Goal: Task Accomplishment & Management: Manage account settings

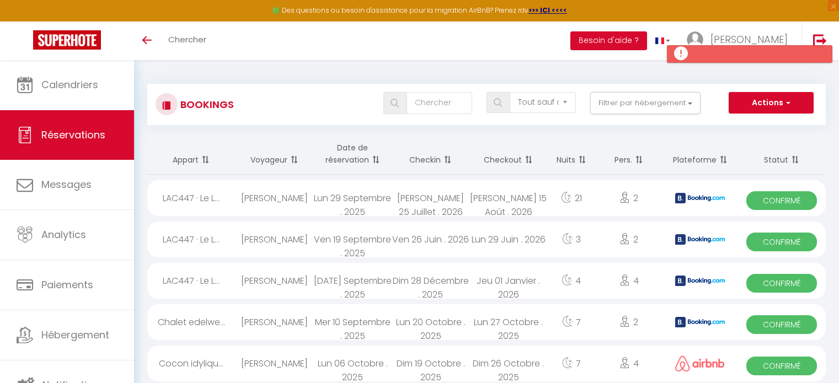
select select "not_cancelled"
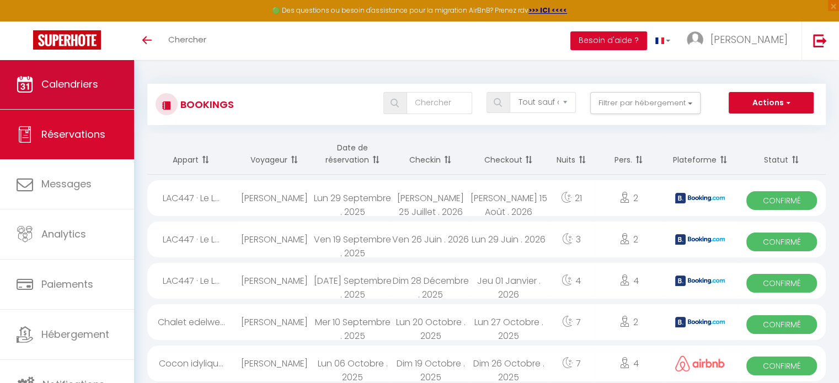
click at [68, 95] on link "Calendriers" at bounding box center [67, 85] width 134 height 50
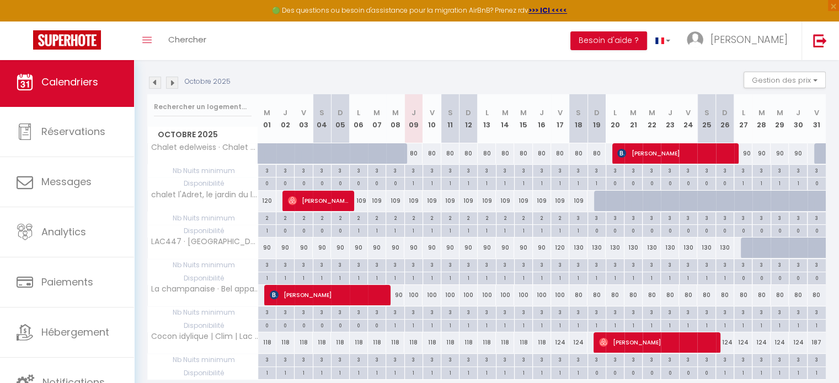
scroll to position [148, 0]
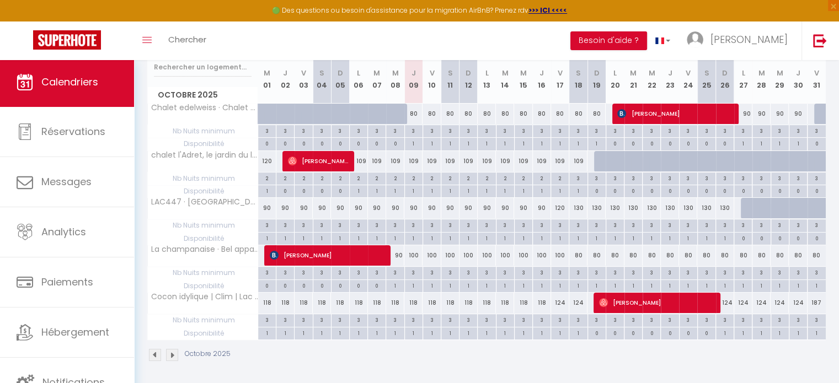
click at [412, 129] on div "3" at bounding box center [414, 130] width 18 height 10
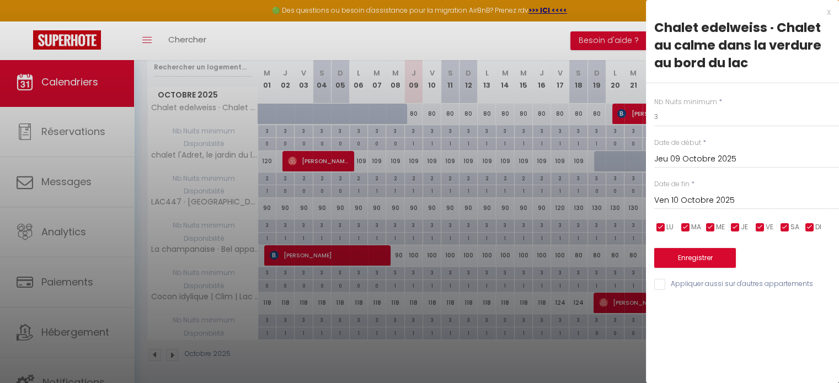
click at [828, 10] on div "x" at bounding box center [738, 12] width 185 height 13
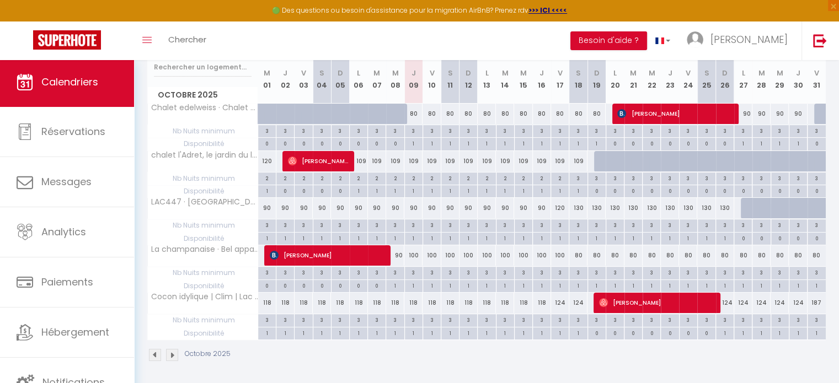
click at [411, 131] on div "3" at bounding box center [414, 130] width 18 height 10
type input "3"
type input "Jeu 09 Octobre 2025"
type input "Ven 10 Octobre 2025"
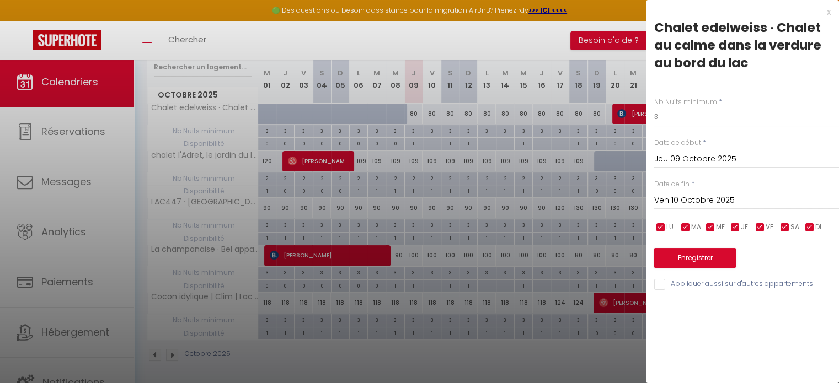
click at [828, 13] on div "x" at bounding box center [738, 12] width 185 height 13
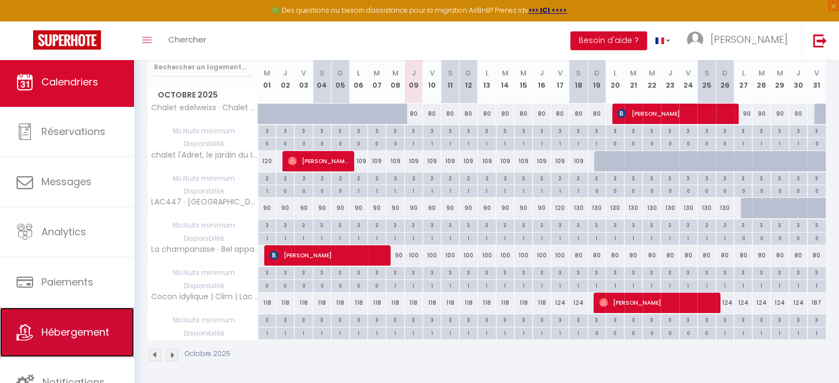
click at [53, 331] on span "Hébergement" at bounding box center [75, 332] width 68 height 14
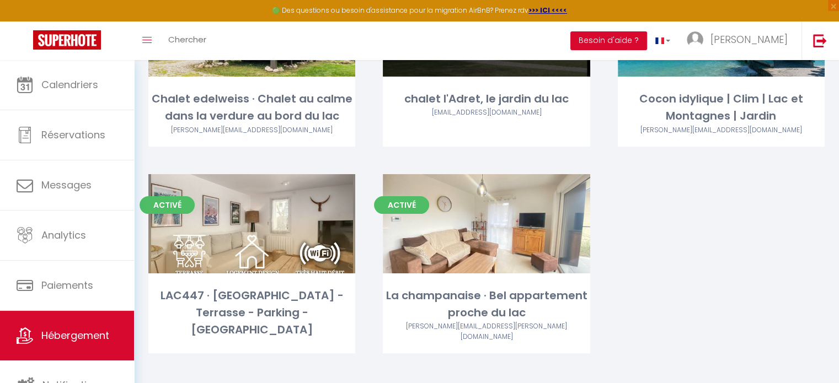
scroll to position [165, 0]
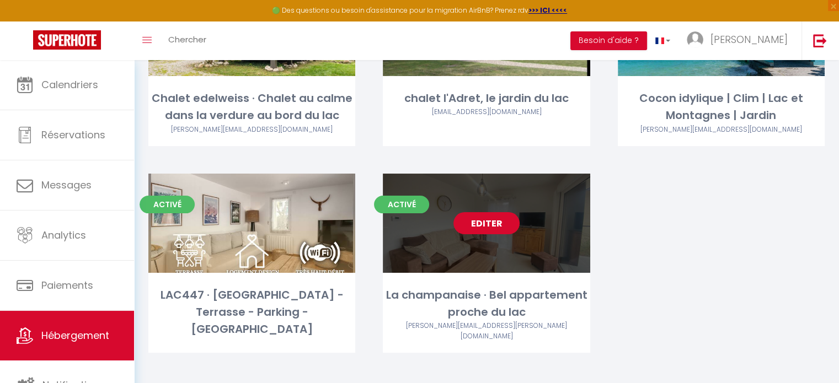
click at [485, 225] on link "Editer" at bounding box center [486, 223] width 66 height 22
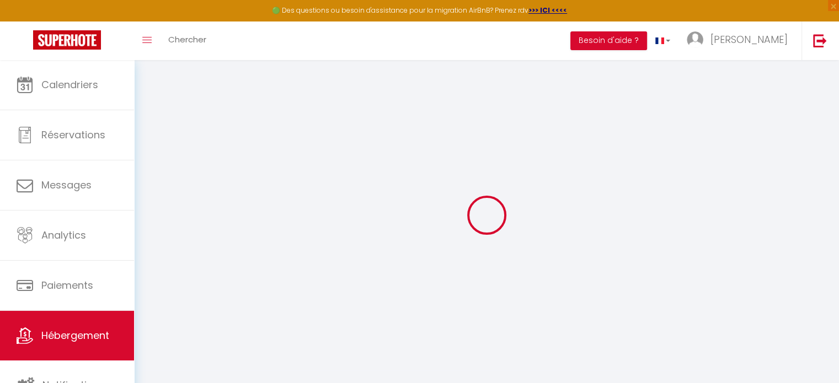
select select "+ 22 %"
select select "+ 21 %"
select select
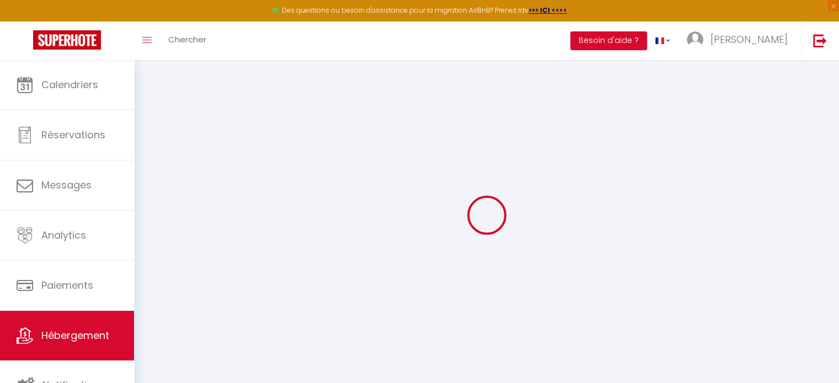
select select
checkbox input "false"
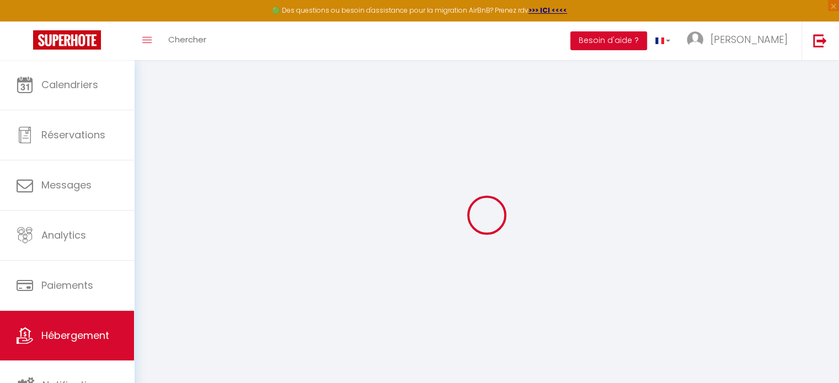
checkbox input "false"
select select "18824-1267502463809024232"
select select
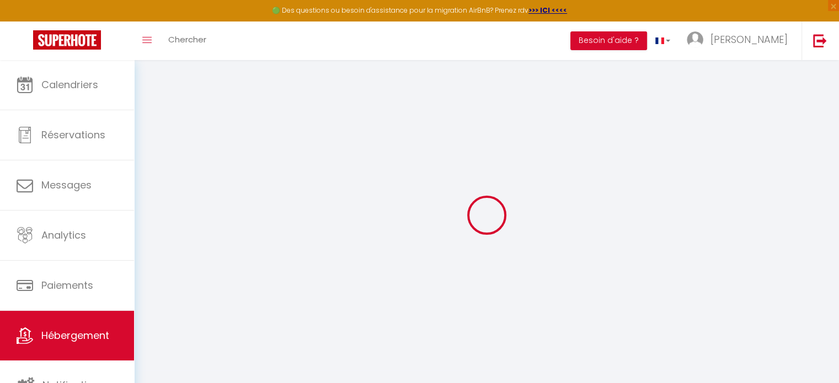
select select
checkbox input "false"
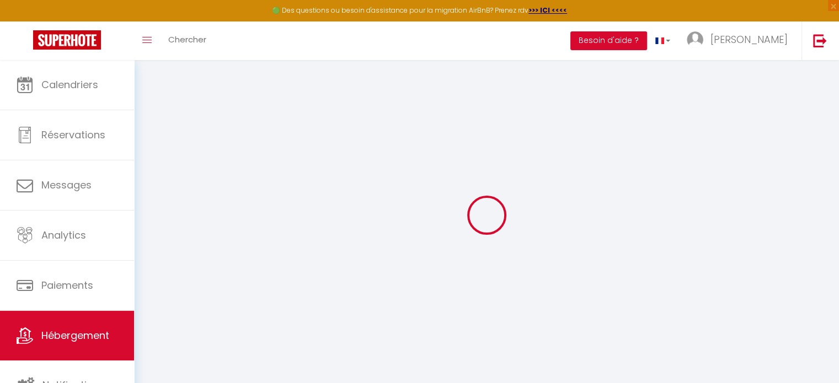
checkbox input "false"
select select
checkbox input "false"
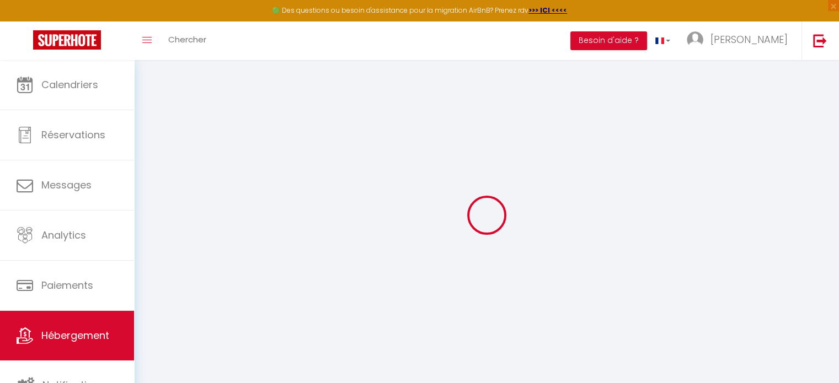
checkbox input "false"
select select "16:00"
select select "20:00"
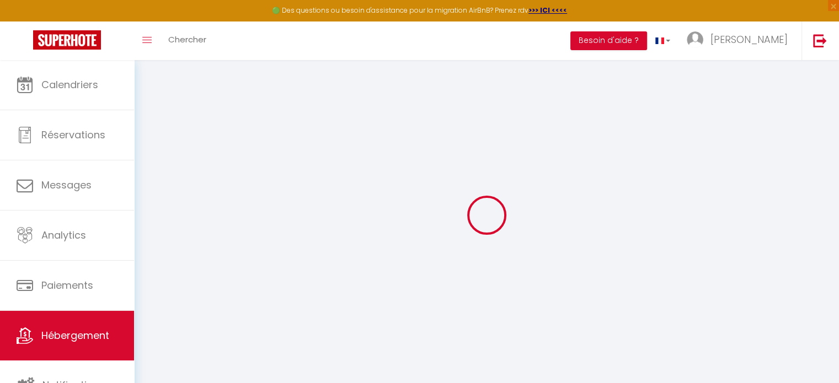
select select "10:00"
select select "30"
select select "120"
select select
checkbox input "false"
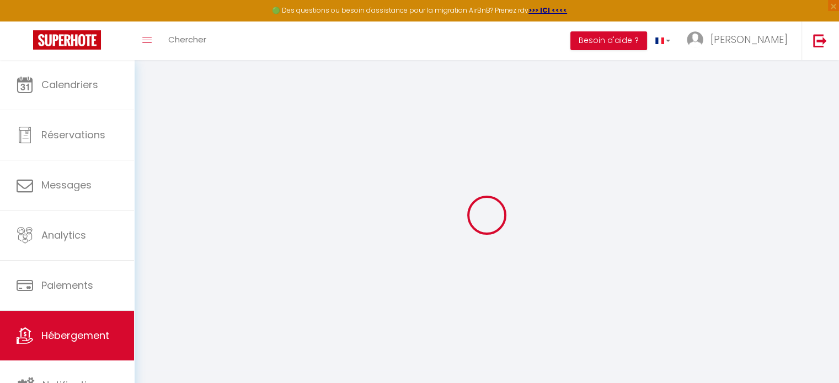
checkbox input "false"
select select
select select "EUR"
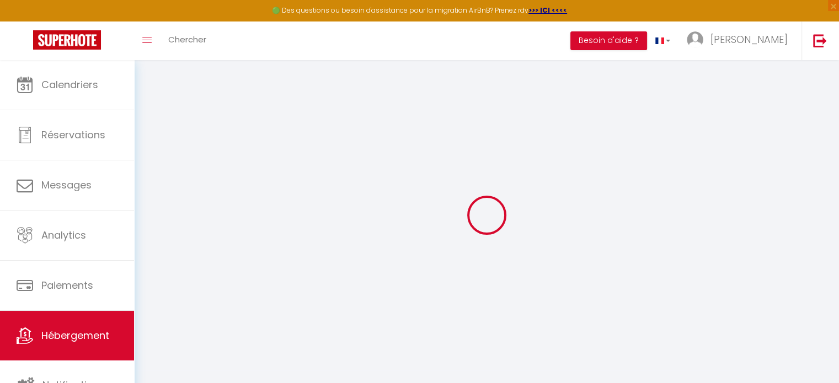
select select "19290"
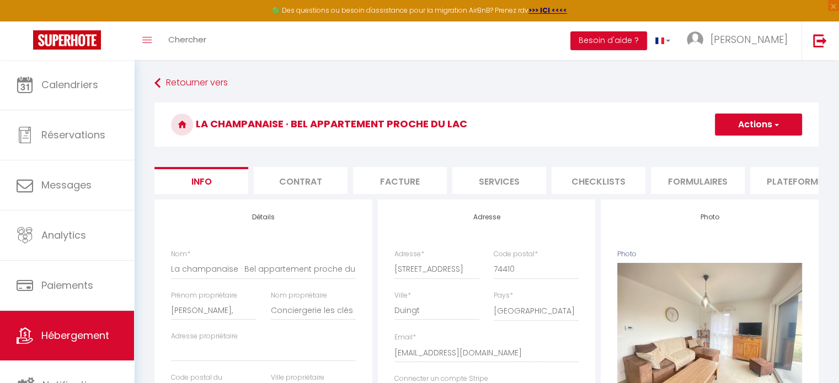
click at [768, 180] on li "Plateformes" at bounding box center [797, 180] width 94 height 27
select select
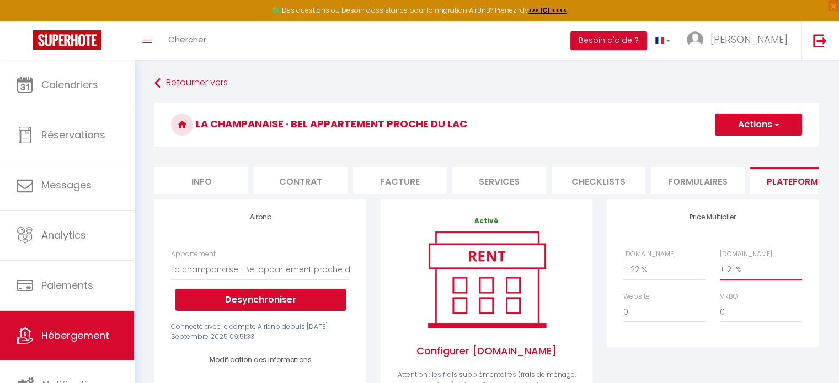
click at [745, 280] on select "0 + 1 % + 2 % + 3 % + 4 % + 5 % + 6 % + 7 % + 8 % + 9 %" at bounding box center [761, 269] width 82 height 21
click at [623, 136] on h3 "La champanaise · Bel appartement proche du lac" at bounding box center [486, 125] width 664 height 44
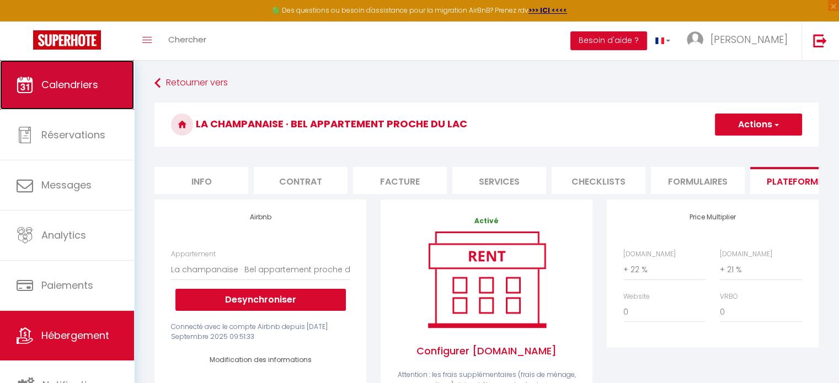
click at [71, 88] on span "Calendriers" at bounding box center [69, 85] width 57 height 14
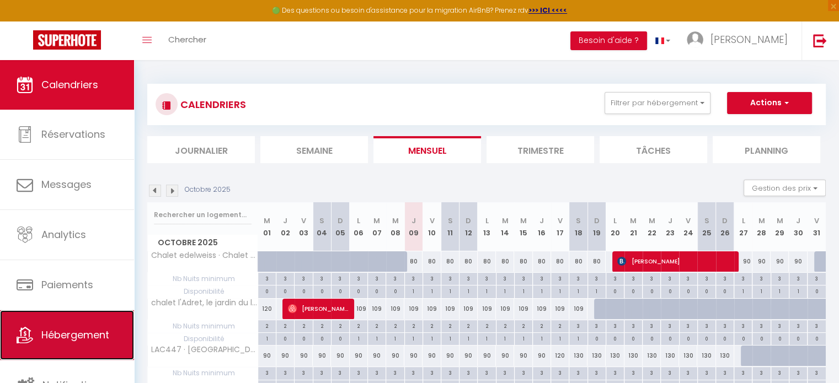
click at [57, 348] on link "Hébergement" at bounding box center [67, 335] width 134 height 50
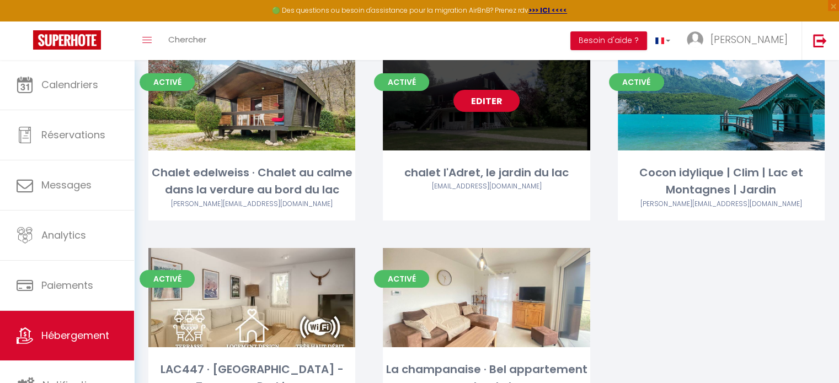
scroll to position [106, 0]
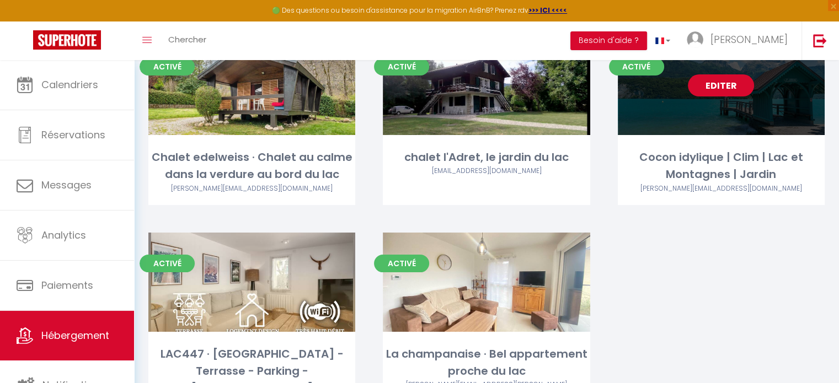
click at [730, 94] on link "Editer" at bounding box center [721, 85] width 66 height 22
select select "3"
select select "2"
select select "1"
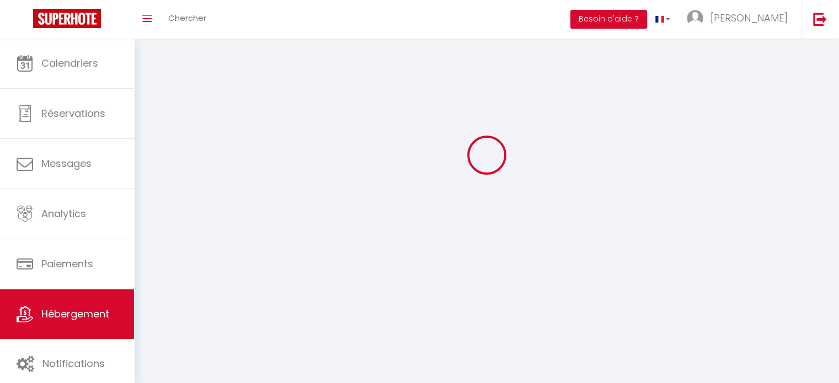
select select
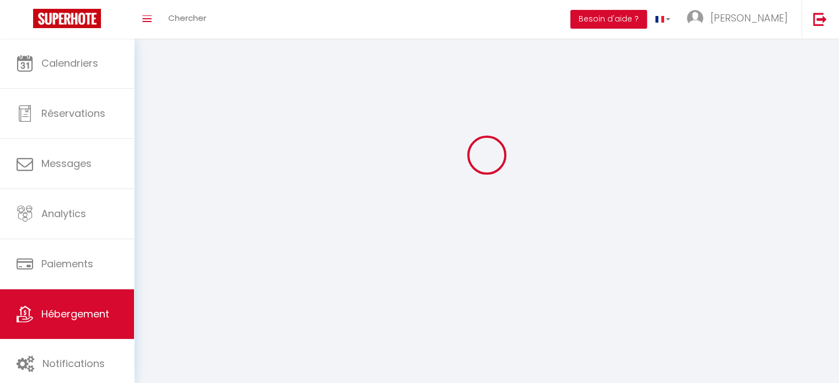
select select
checkbox input "false"
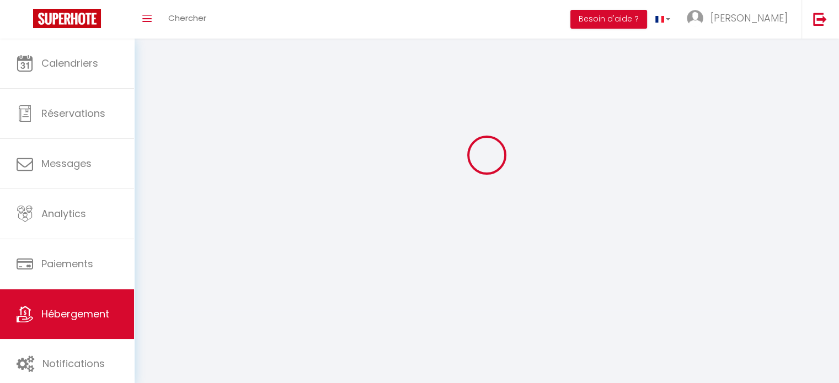
select select
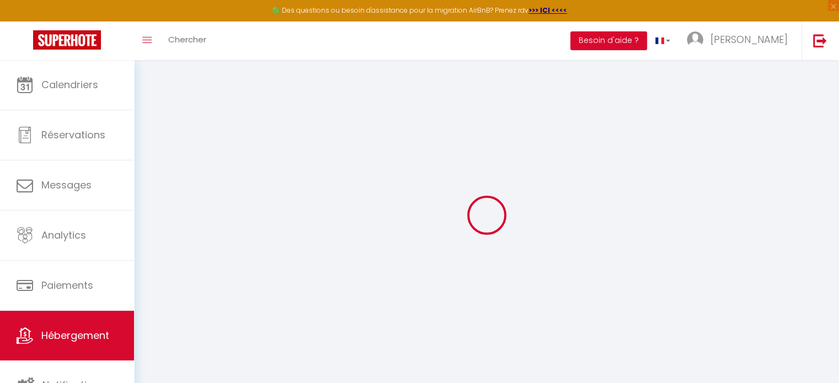
select select "+ 22 %"
select select "+ 21 %"
select select "18825-1162912726863540684"
select select "16:00"
select select
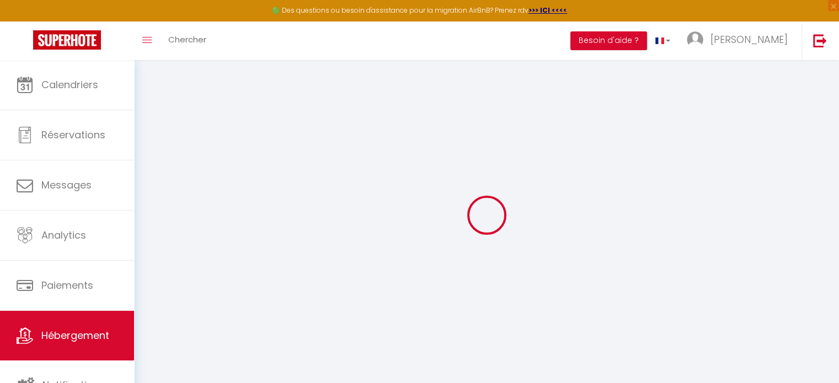
select select "10:00"
select select "30"
select select "120"
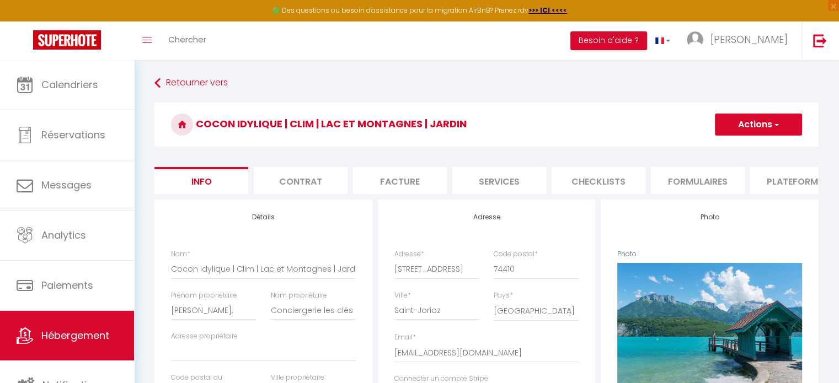
select select
checkbox input "false"
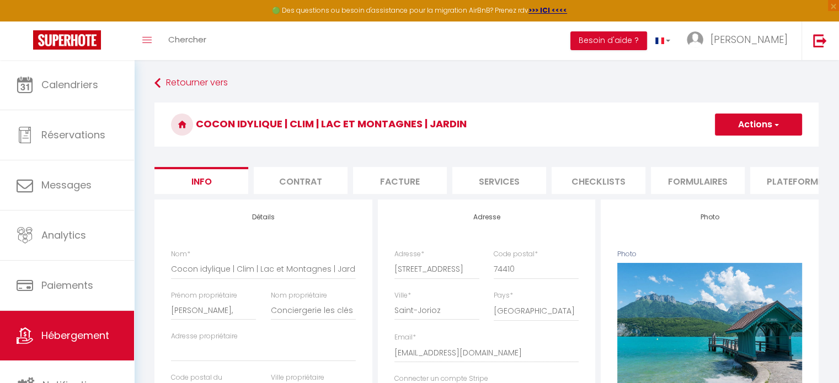
checkbox input "false"
click at [777, 184] on li "Plateformes" at bounding box center [797, 180] width 94 height 27
select select
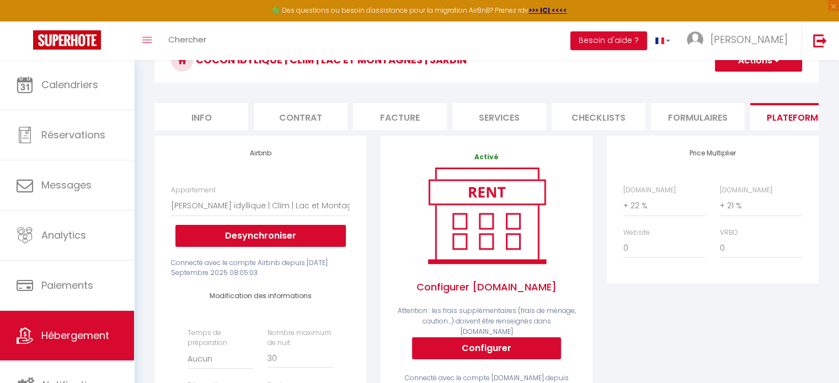
scroll to position [86, 0]
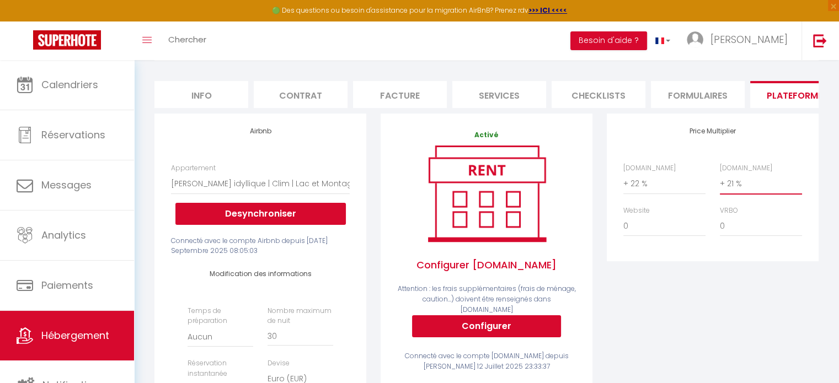
click at [743, 194] on select "0 + 1 % + 2 % + 3 % + 4 % + 5 % + 6 % + 7 % + 8 % + 9 %" at bounding box center [761, 183] width 82 height 21
select select "+ 20 %"
click at [720, 181] on select "0 + 1 % + 2 % + 3 % + 4 % + 5 % + 6 % + 7 % + 8 % + 9 %" at bounding box center [761, 183] width 82 height 21
select select
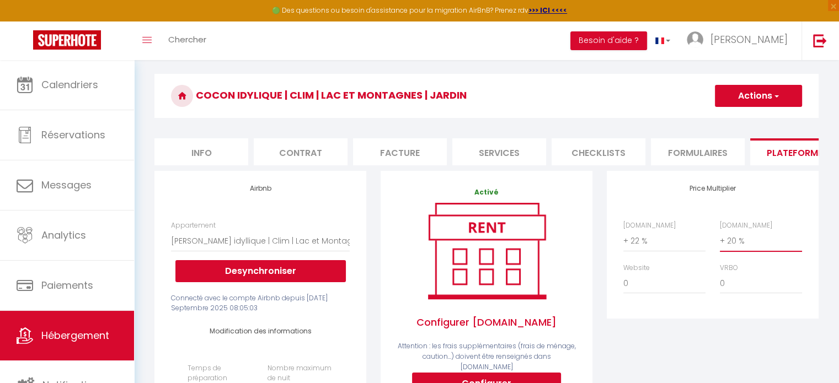
scroll to position [24, 0]
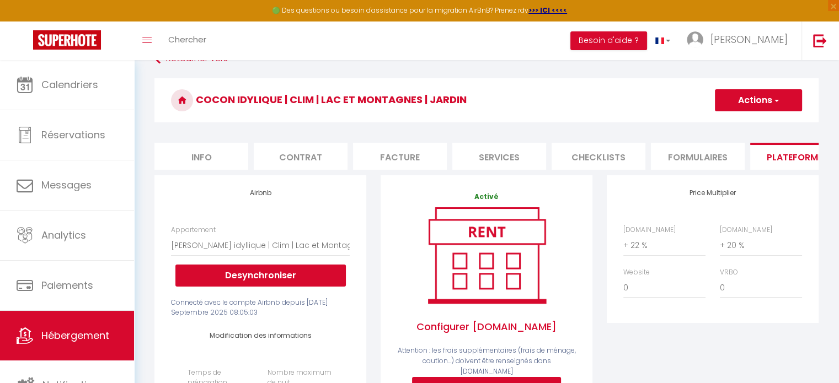
click at [753, 104] on button "Actions" at bounding box center [758, 100] width 87 height 22
click at [740, 122] on link "Enregistrer" at bounding box center [757, 124] width 87 height 14
select select
select select "EUR"
select select "19290"
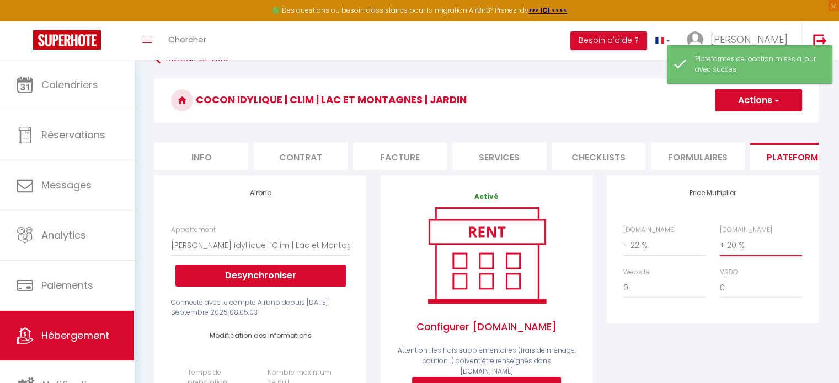
click at [735, 253] on select "0 + 1 % + 2 % + 3 % + 4 % + 5 % + 6 % + 7 % + 8 % + 9 %" at bounding box center [761, 245] width 82 height 21
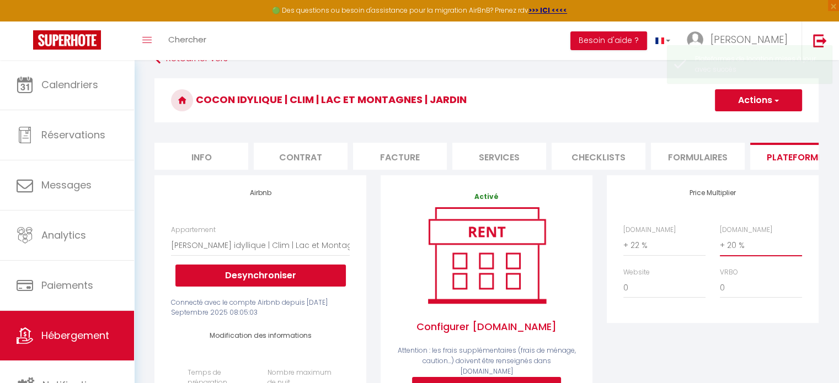
select select "+ 21 %"
click at [720, 243] on select "0 + 1 % + 2 % + 3 % + 4 % + 5 % + 6 % + 7 % + 8 % + 9 %" at bounding box center [761, 245] width 82 height 21
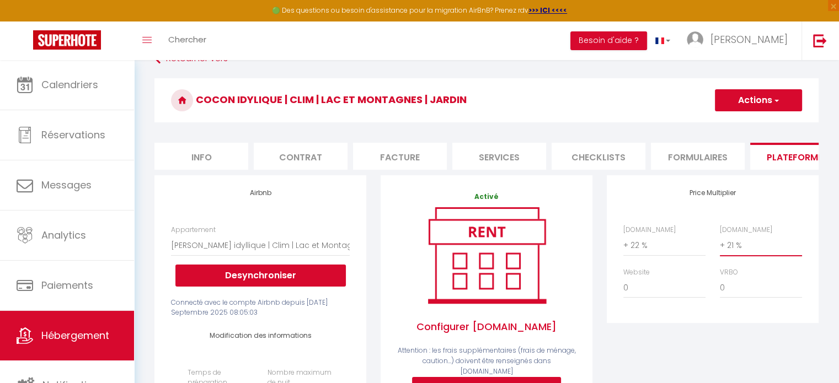
select select
drag, startPoint x: 749, startPoint y: 98, endPoint x: 763, endPoint y: 97, distance: 13.8
click at [763, 97] on button "Actions" at bounding box center [758, 100] width 87 height 22
click at [758, 123] on link "Enregistrer" at bounding box center [757, 124] width 87 height 14
select select
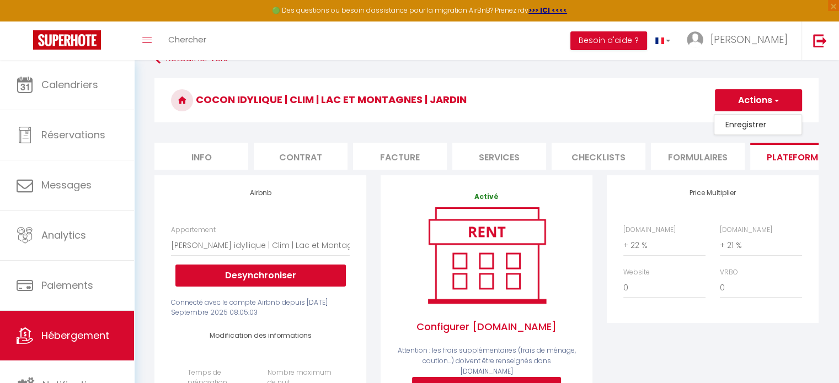
select select "EUR"
select select "19290"
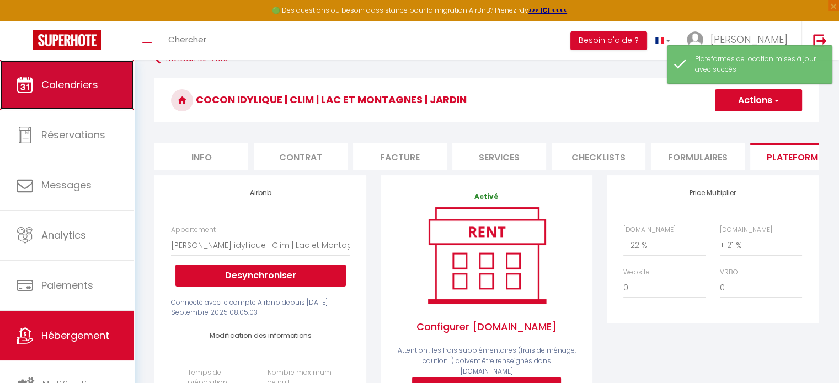
click at [50, 78] on span "Calendriers" at bounding box center [69, 85] width 57 height 14
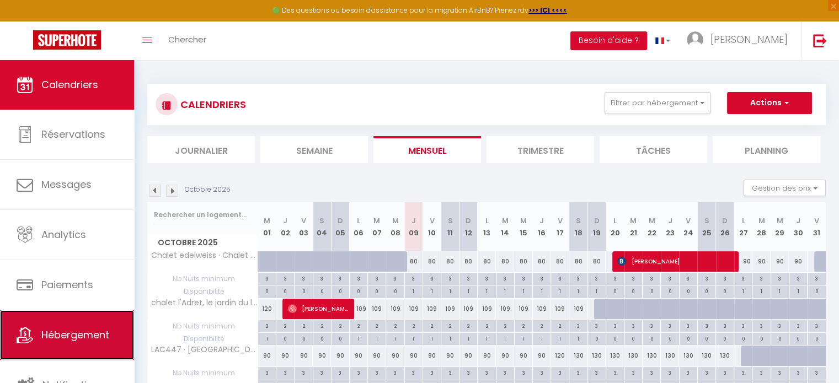
click at [88, 339] on span "Hébergement" at bounding box center [75, 335] width 68 height 14
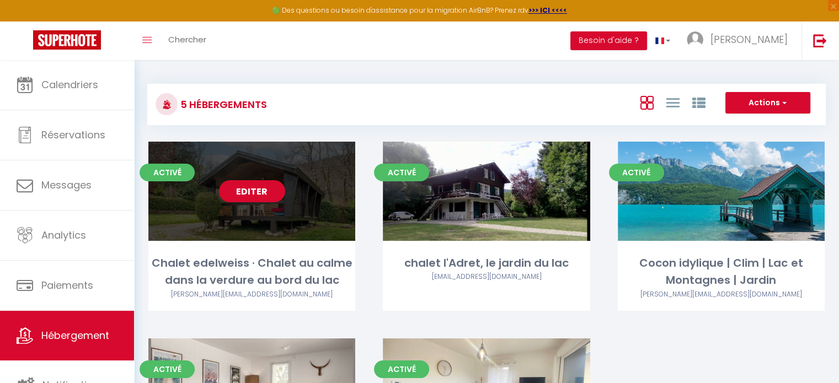
click at [254, 194] on link "Editer" at bounding box center [252, 191] width 66 height 22
select select "3"
select select "2"
select select "1"
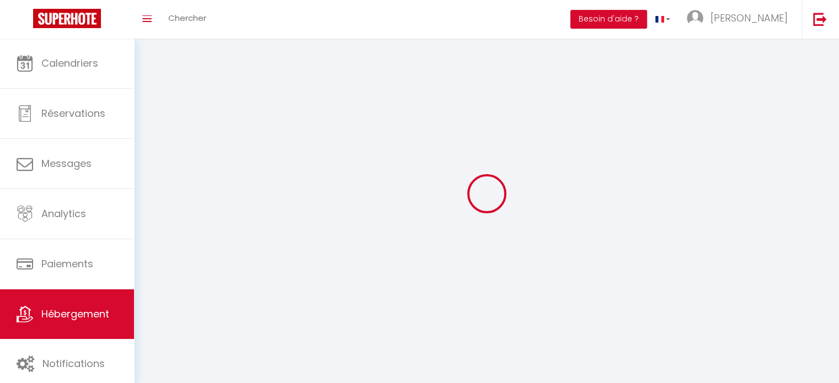
select select
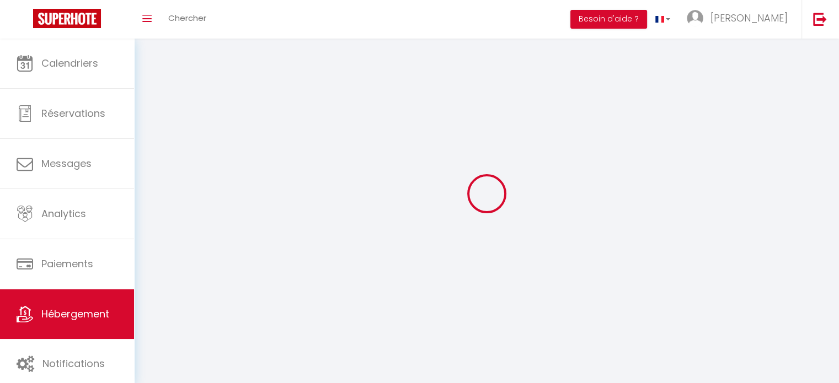
select select
checkbox input "false"
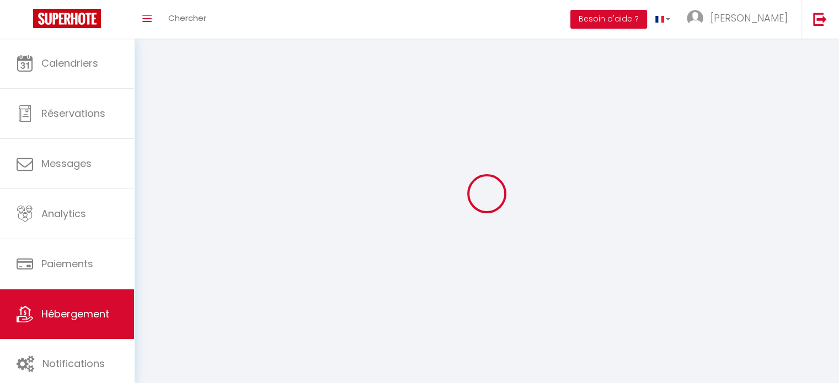
select select
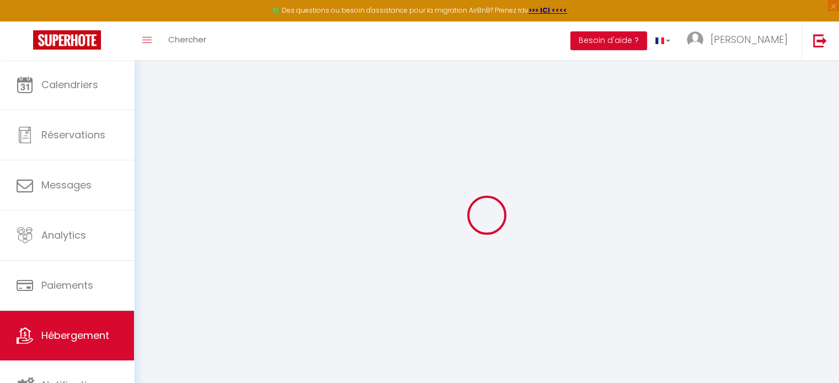
select select "+ 22 %"
select select "+ 21 %"
select select "18822-15394185"
select select "16:00"
select select "22:00"
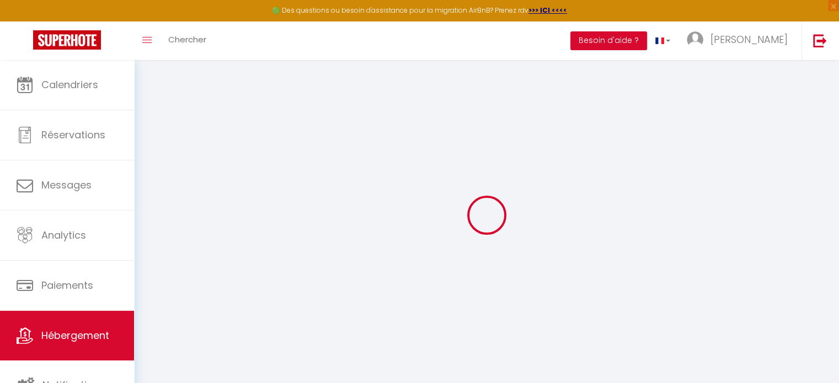
select select "10:00"
select select "30"
select select "120"
select select "11:00"
select select
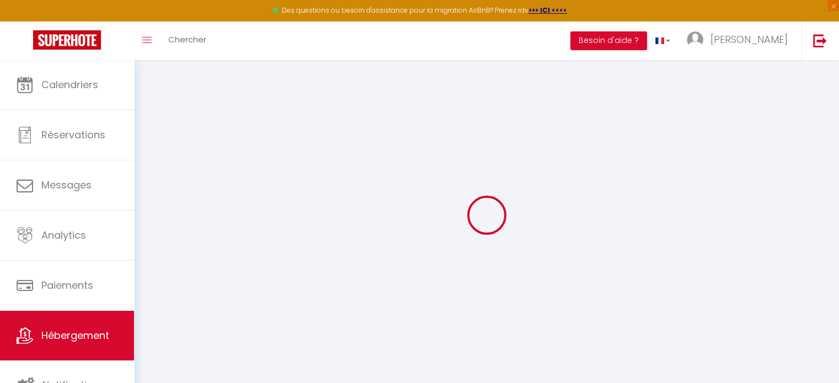
checkbox input "false"
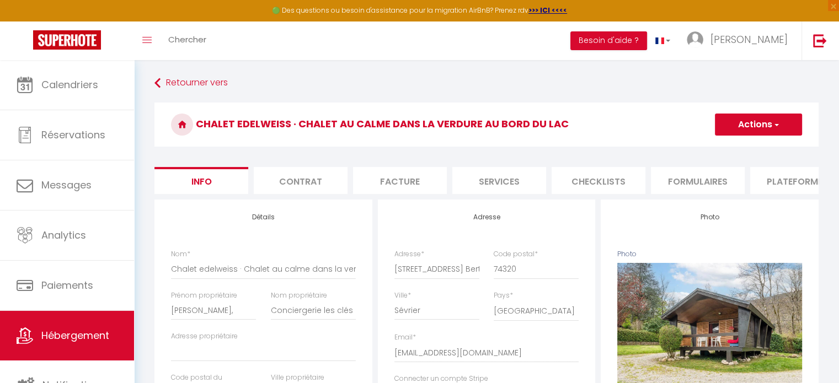
scroll to position [15, 0]
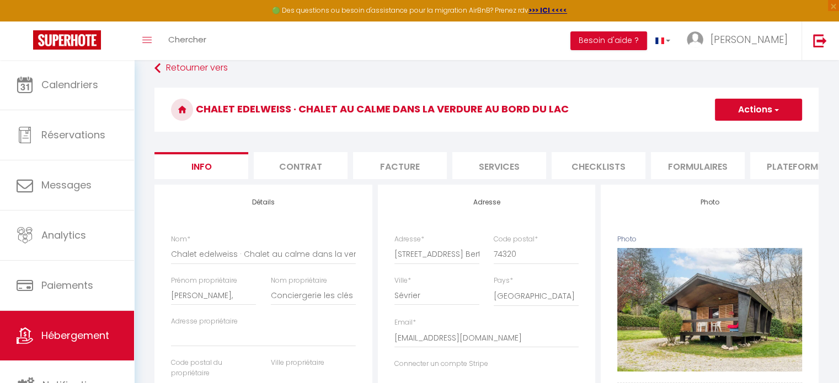
click at [789, 168] on li "Plateformes" at bounding box center [797, 165] width 94 height 27
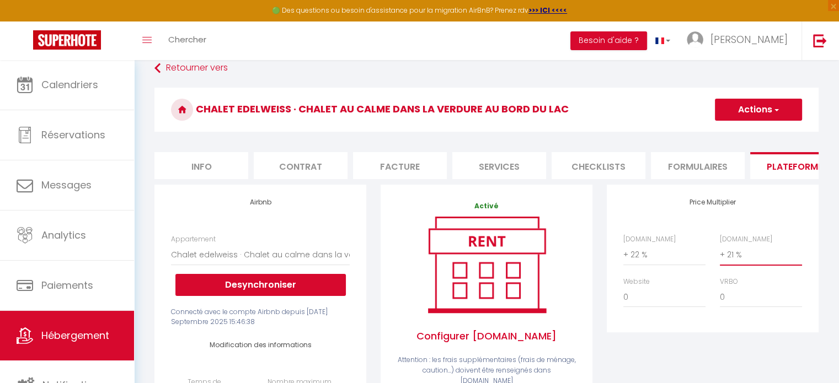
click at [743, 262] on select "0 + 1 % + 2 % + 3 % + 4 % + 5 % + 6 % + 7 % + 8 % + 9 %" at bounding box center [761, 254] width 82 height 21
select select "+ 20 %"
click at [720, 253] on select "0 + 1 % + 2 % + 3 % + 4 % + 5 % + 6 % + 7 % + 8 % + 9 %" at bounding box center [761, 254] width 82 height 21
click at [749, 101] on button "Actions" at bounding box center [758, 110] width 87 height 22
click at [735, 133] on link "Enregistrer" at bounding box center [757, 134] width 87 height 14
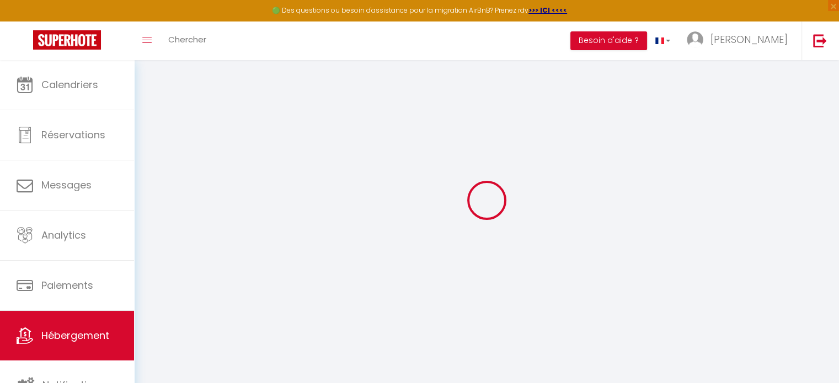
select select "well_reviewed_guests"
select select "EUR"
select select "19290"
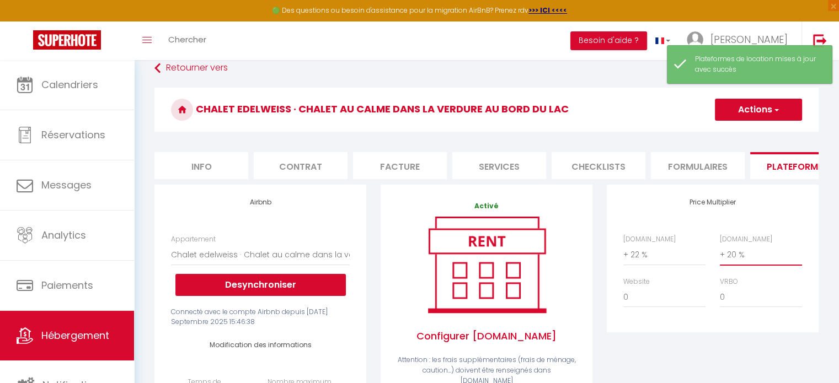
click at [733, 258] on select "0 + 1 % + 2 % + 3 % + 4 % + 5 % + 6 % + 7 % + 8 % + 9 %" at bounding box center [761, 254] width 82 height 21
select select "+ 21 %"
click at [720, 253] on select "0 + 1 % + 2 % + 3 % + 4 % + 5 % + 6 % + 7 % + 8 % + 9 %" at bounding box center [761, 254] width 82 height 21
click at [747, 94] on h3 "Chalet edelweiss · Chalet au calme dans la verdure au bord du lac" at bounding box center [486, 110] width 664 height 44
click at [748, 98] on h3 "Chalet edelweiss · Chalet au calme dans la verdure au bord du lac" at bounding box center [486, 110] width 664 height 44
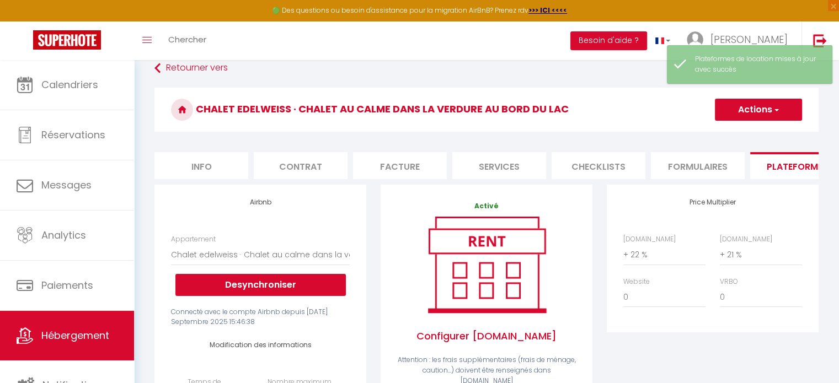
click at [748, 114] on button "Actions" at bounding box center [758, 110] width 87 height 22
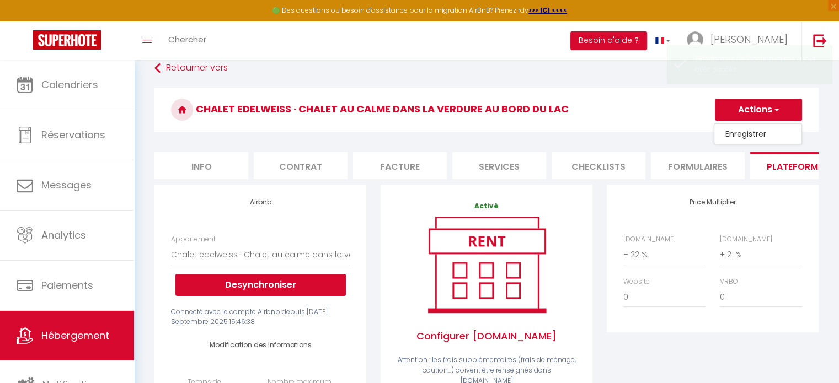
click at [733, 134] on link "Enregistrer" at bounding box center [757, 134] width 87 height 14
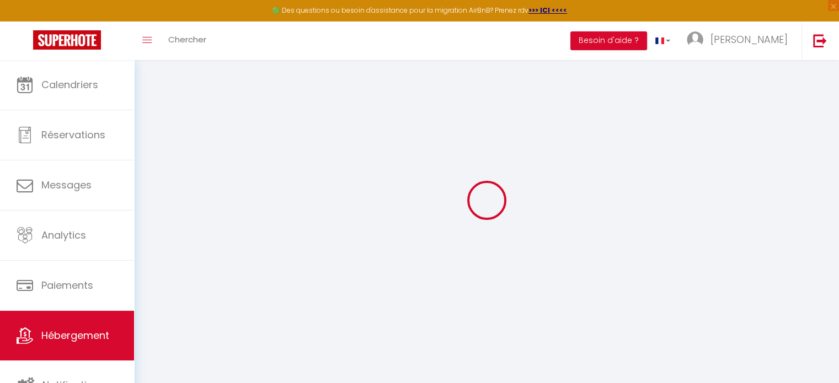
select select "well_reviewed_guests"
select select "EUR"
select select "19290"
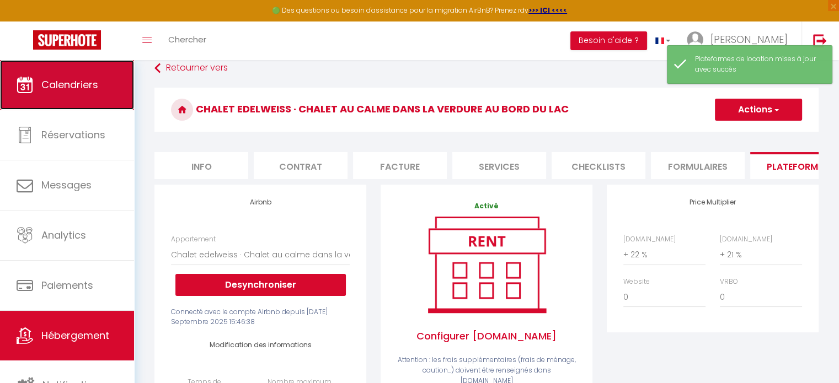
click at [50, 82] on span "Calendriers" at bounding box center [69, 85] width 57 height 14
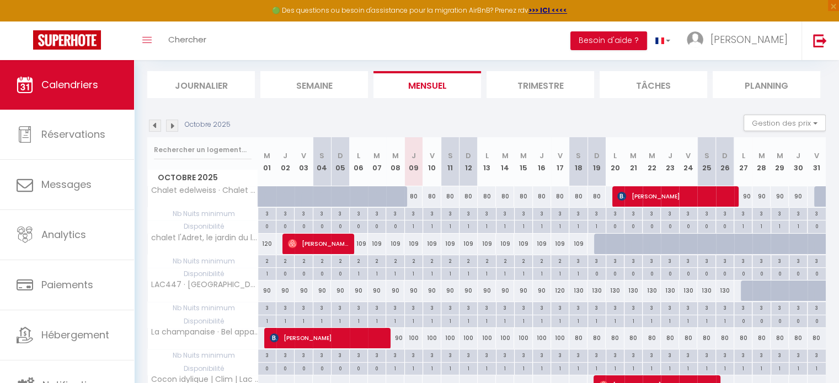
scroll to position [69, 0]
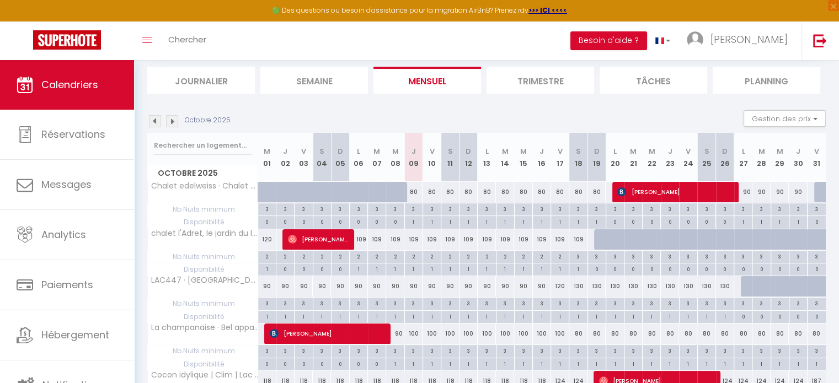
click at [265, 209] on div "3" at bounding box center [267, 208] width 18 height 10
type input "3"
type input "Mer 01 Octobre 2025"
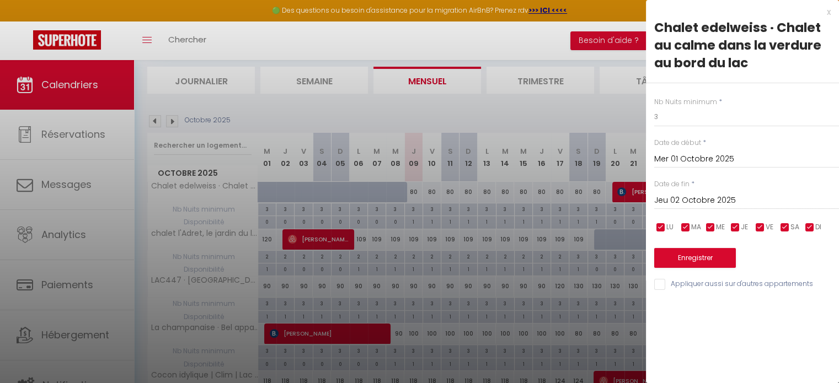
click at [714, 200] on input "Jeu 02 Octobre 2025" at bounding box center [746, 201] width 185 height 14
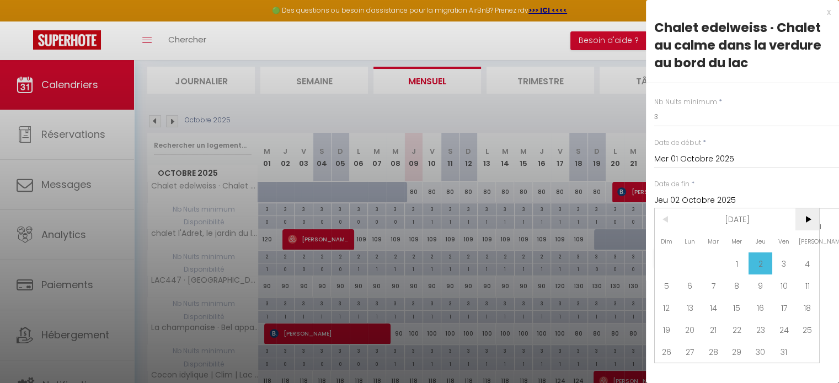
click at [801, 219] on span ">" at bounding box center [807, 219] width 24 height 22
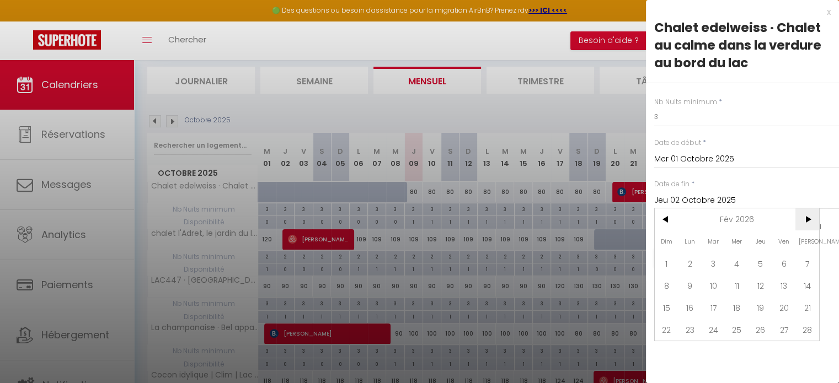
click at [801, 219] on span ">" at bounding box center [807, 219] width 24 height 22
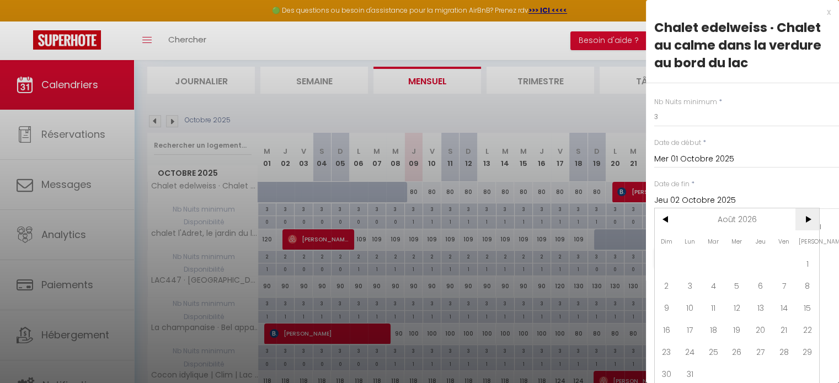
click at [801, 219] on span ">" at bounding box center [807, 219] width 24 height 22
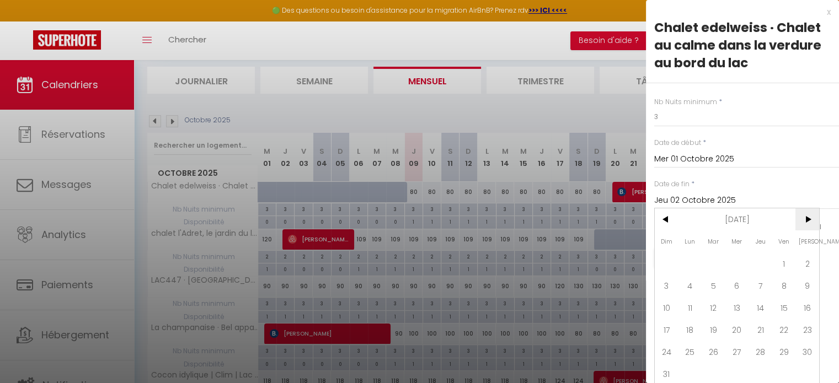
click at [801, 219] on span ">" at bounding box center [807, 219] width 24 height 22
click at [805, 262] on span "6" at bounding box center [807, 264] width 24 height 22
type input "[PERSON_NAME] 06 Mars 2027"
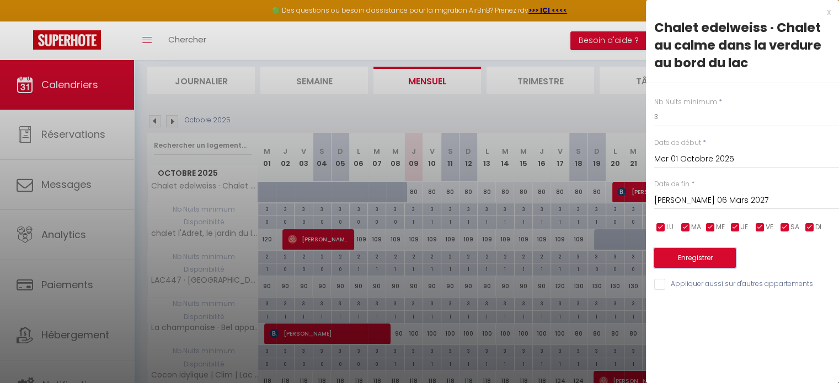
click at [684, 258] on button "Enregistrer" at bounding box center [695, 258] width 82 height 20
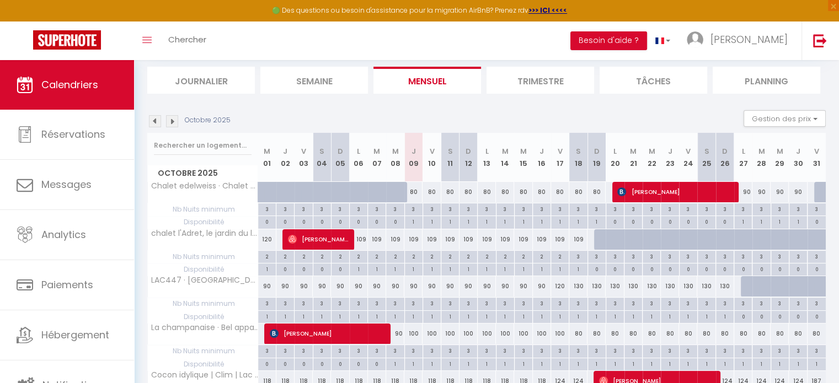
click at [417, 209] on div "3" at bounding box center [414, 208] width 18 height 10
type input "Jeu 09 Octobre 2025"
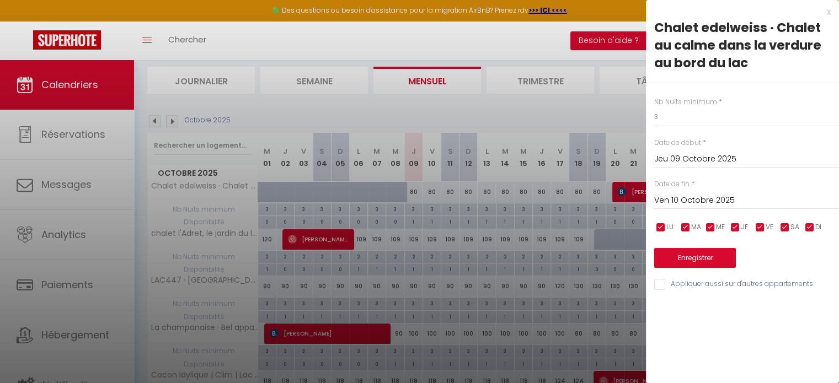
click at [699, 200] on input "Ven 10 Octobre 2025" at bounding box center [746, 201] width 185 height 14
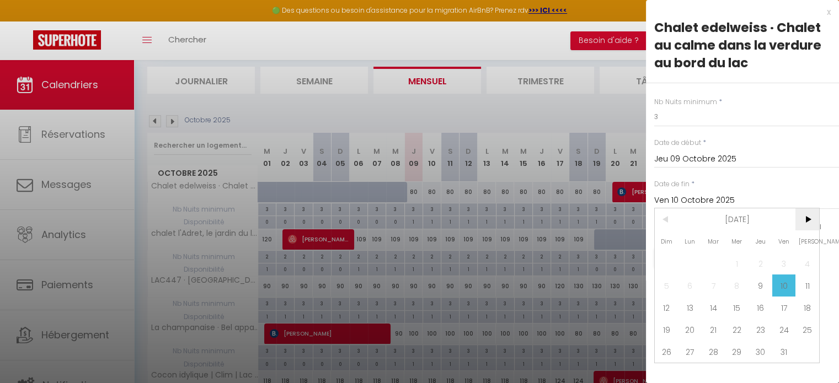
click at [798, 221] on span ">" at bounding box center [807, 219] width 24 height 22
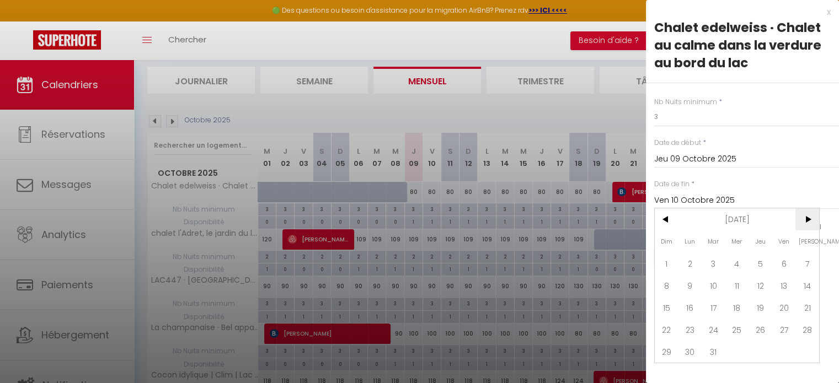
click at [798, 221] on span ">" at bounding box center [807, 219] width 24 height 22
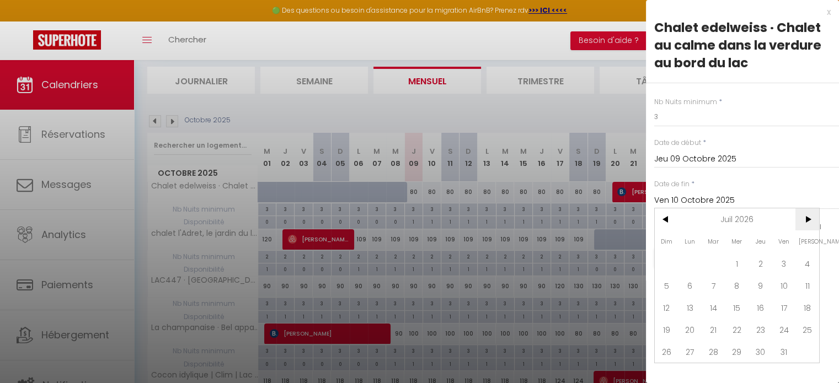
click at [798, 221] on span ">" at bounding box center [807, 219] width 24 height 22
click at [806, 258] on span "5" at bounding box center [807, 264] width 24 height 22
type input "[PERSON_NAME] 05 Septembre 2026"
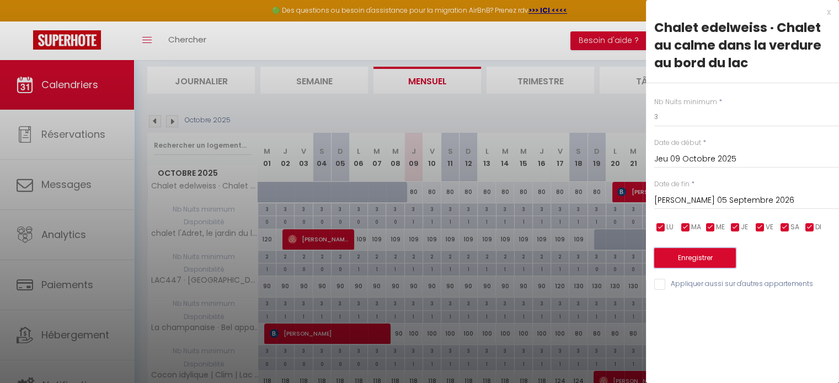
click at [704, 259] on button "Enregistrer" at bounding box center [695, 258] width 82 height 20
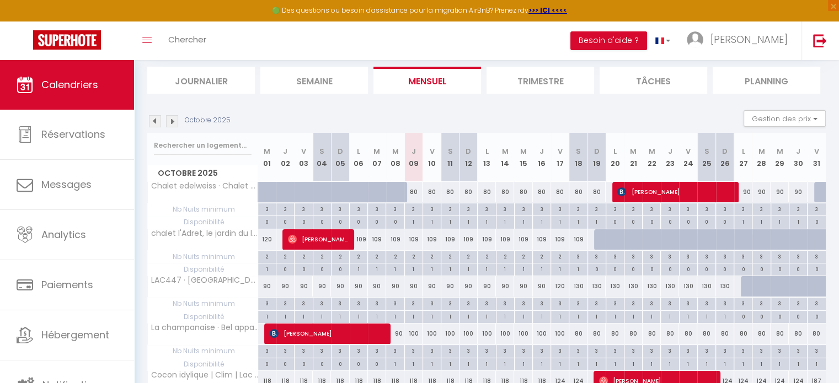
click at [413, 223] on div "1" at bounding box center [414, 221] width 18 height 10
select select "1"
type input "Jeu 09 Octobre 2025"
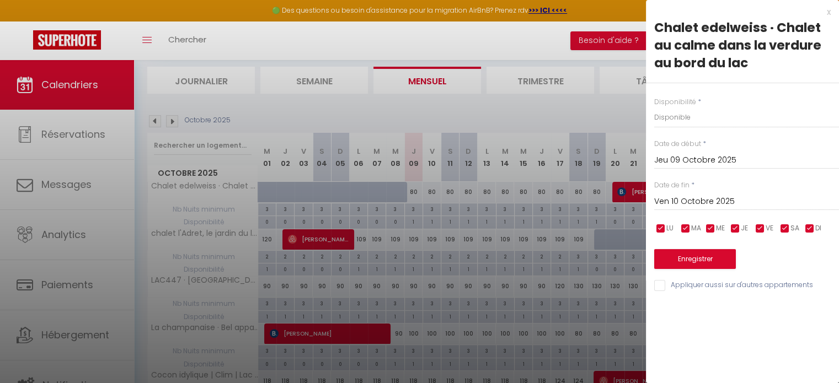
click at [697, 160] on input "Jeu 09 Octobre 2025" at bounding box center [746, 160] width 185 height 14
click at [797, 132] on div "Disponibilité * Disponible Indisponible Date de début * Jeu 09 Octobre 2025 < […" at bounding box center [742, 188] width 193 height 210
click at [710, 198] on input "Ven 10 Octobre 2025" at bounding box center [746, 202] width 185 height 14
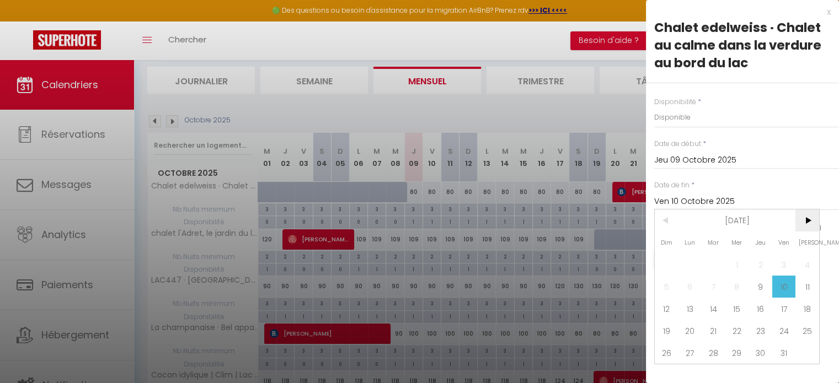
click at [803, 220] on span ">" at bounding box center [807, 221] width 24 height 22
click at [665, 221] on span "<" at bounding box center [667, 221] width 24 height 22
click at [665, 220] on span "<" at bounding box center [667, 221] width 24 height 22
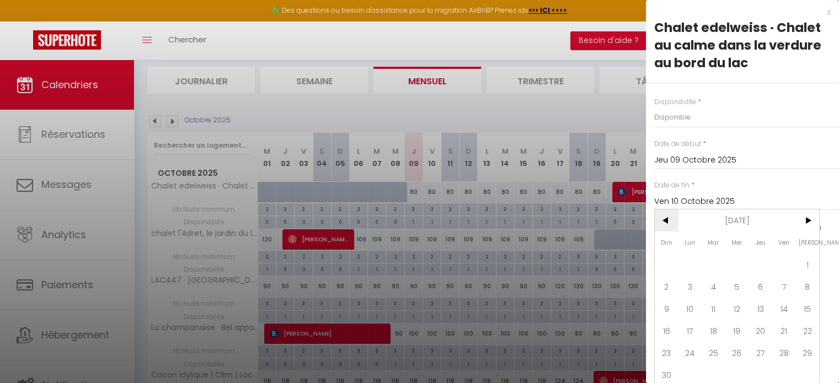
click at [666, 219] on span "<" at bounding box center [667, 221] width 24 height 22
click at [668, 328] on span "19" at bounding box center [667, 331] width 24 height 22
type input "Dim 19 Octobre 2025"
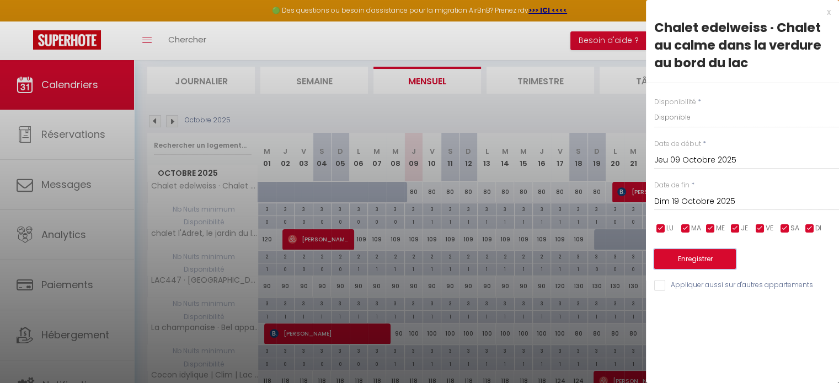
click at [698, 260] on button "Enregistrer" at bounding box center [695, 259] width 82 height 20
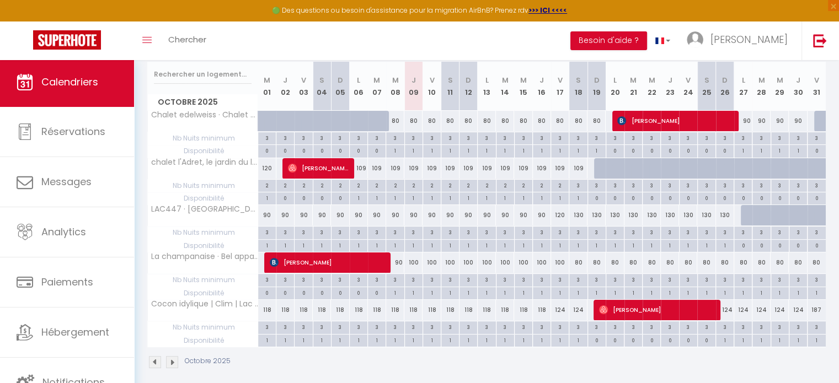
scroll to position [148, 0]
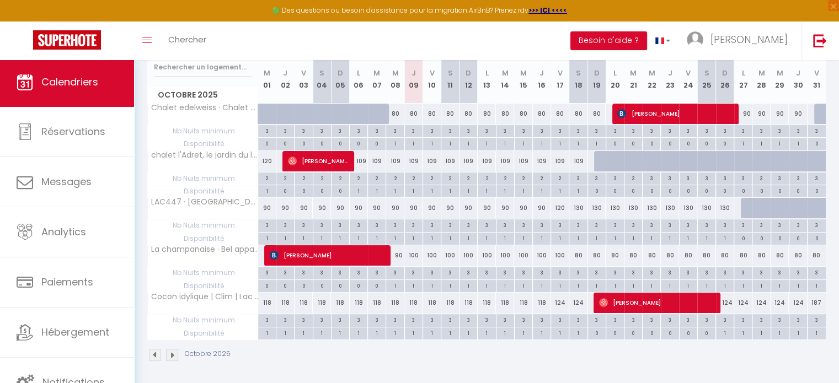
click at [559, 208] on div "120" at bounding box center [560, 208] width 18 height 20
type input "120"
type input "Ven 17 Octobre 2025"
type input "[PERSON_NAME] 18 Octobre 2025"
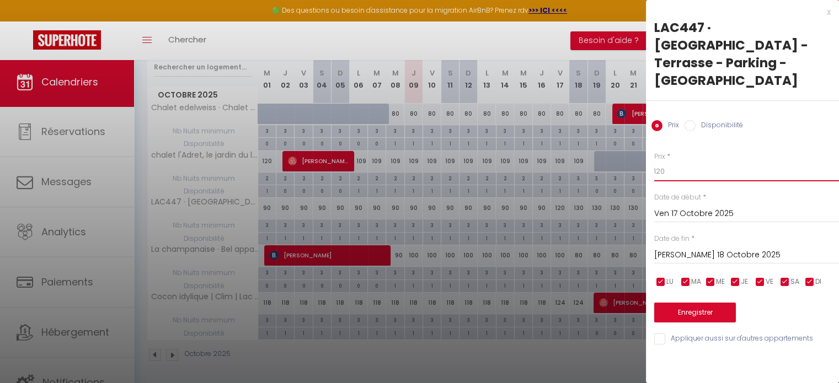
drag, startPoint x: 664, startPoint y: 141, endPoint x: 639, endPoint y: 141, distance: 24.8
click at [639, 141] on body "🟢 Des questions ou besoin d'assistance pour la migration AirBnB? Prenez rdv >>>…" at bounding box center [419, 149] width 839 height 474
type input "90"
click at [559, 50] on div at bounding box center [419, 191] width 839 height 383
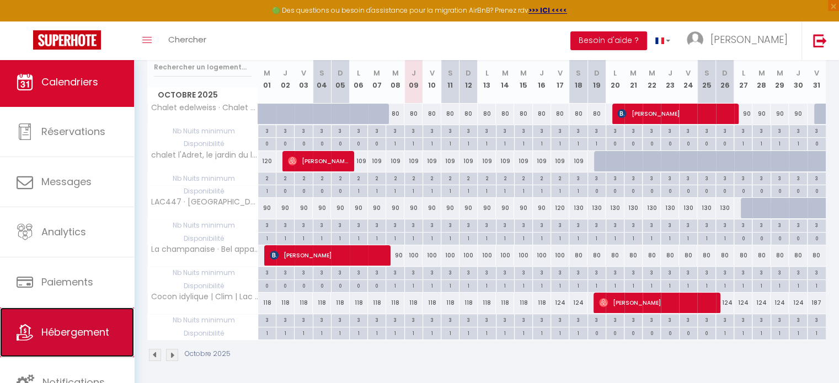
click at [80, 316] on link "Hébergement" at bounding box center [67, 333] width 134 height 50
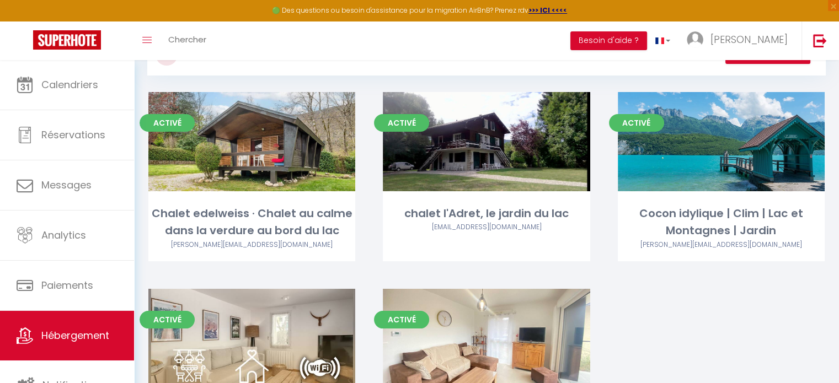
scroll to position [49, 0]
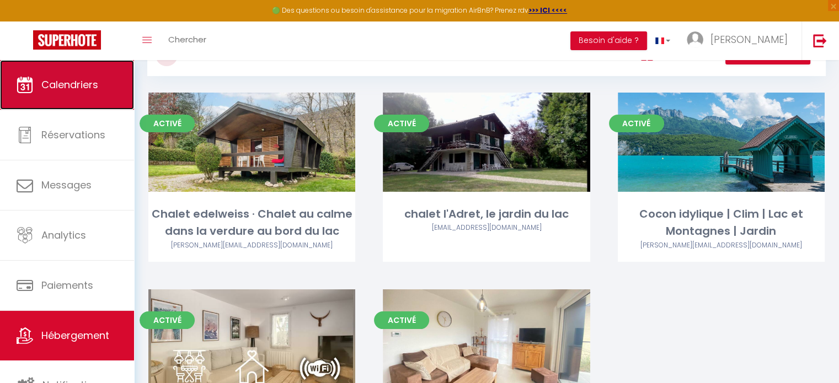
click at [63, 96] on link "Calendriers" at bounding box center [67, 85] width 134 height 50
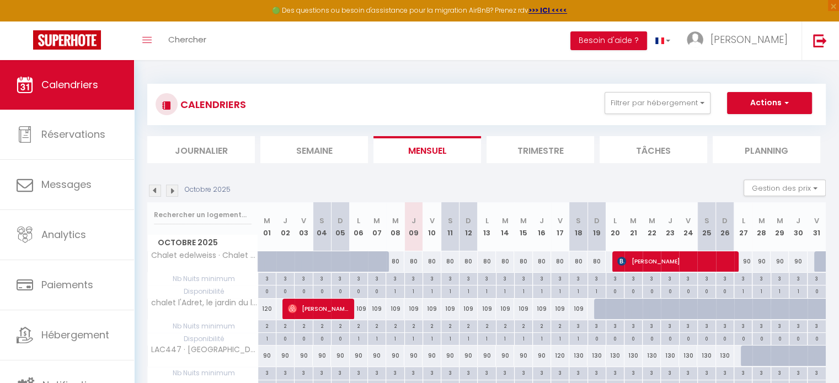
click at [339, 68] on div "CALENDRIERS Filtrer par hébergement Tous Chalet edelweiss · Chalet au calme dan…" at bounding box center [486, 297] width 705 height 474
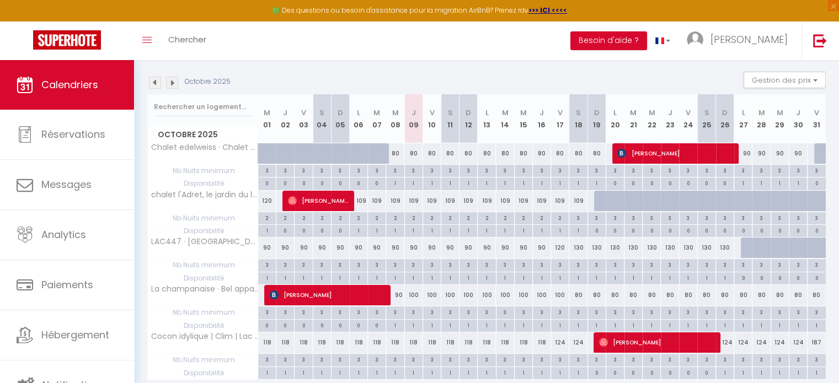
scroll to position [104, 0]
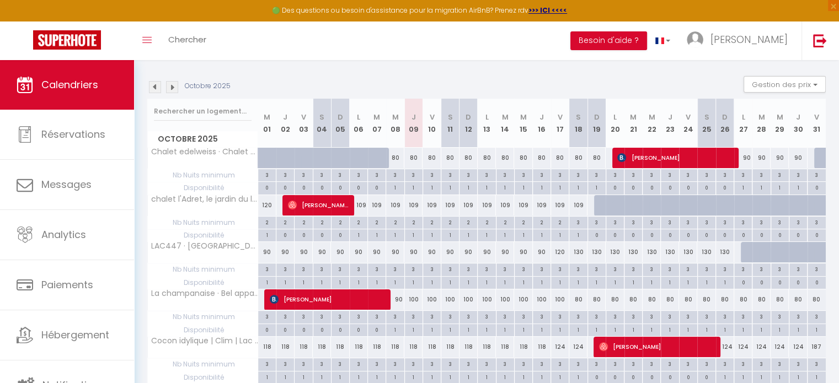
click at [175, 82] on img at bounding box center [172, 87] width 12 height 12
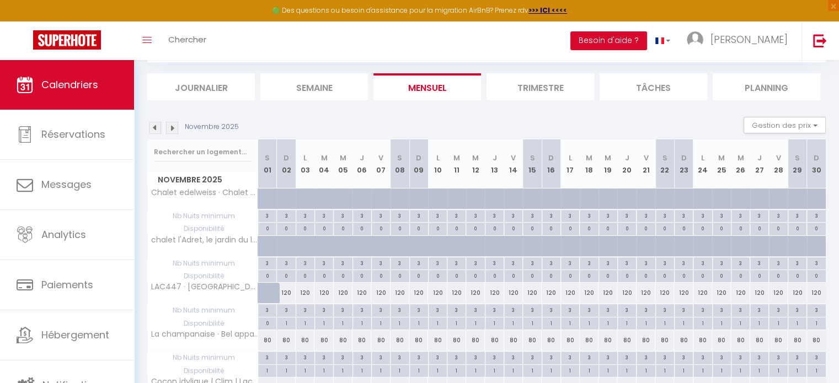
scroll to position [62, 0]
click at [155, 126] on img at bounding box center [155, 129] width 12 height 12
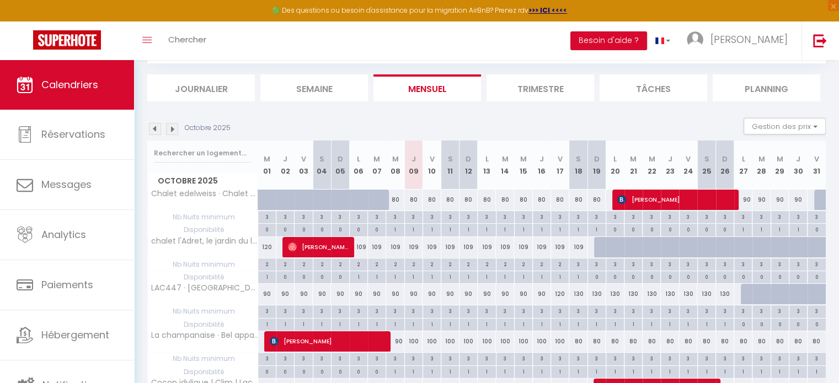
click at [173, 126] on img at bounding box center [172, 129] width 12 height 12
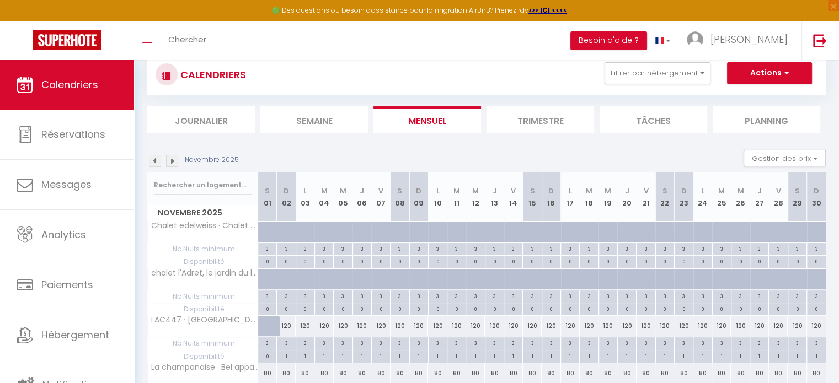
scroll to position [30, 0]
click at [174, 160] on img at bounding box center [172, 160] width 12 height 12
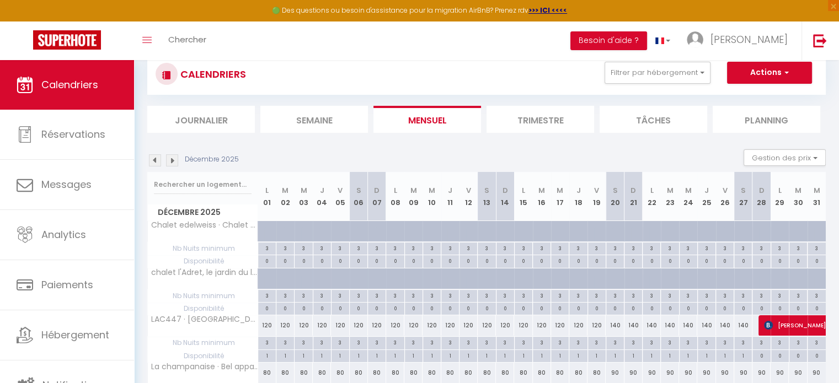
scroll to position [148, 0]
